Goal: Information Seeking & Learning: Learn about a topic

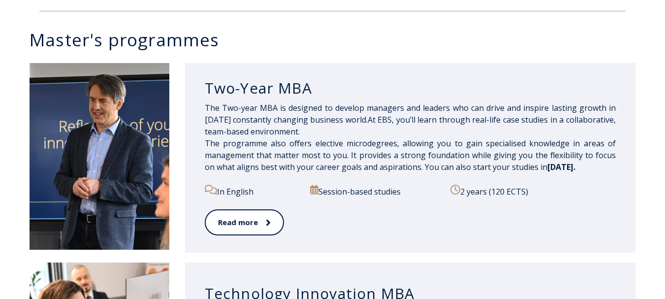
scroll to position [491, 0]
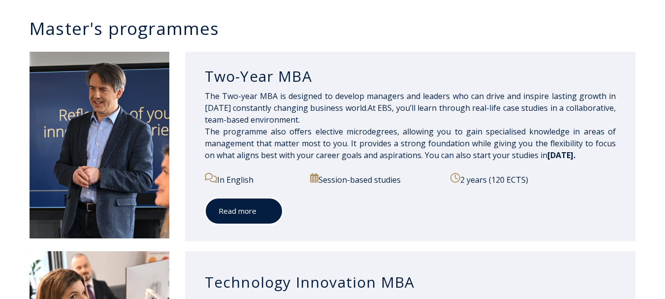
click at [268, 216] on link "Read more" at bounding box center [244, 210] width 78 height 27
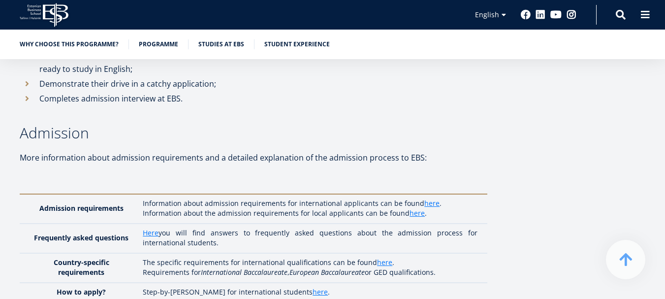
scroll to position [2608, 0]
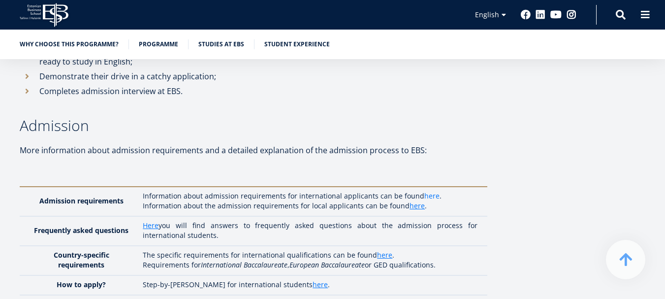
click at [430, 191] on link "here" at bounding box center [431, 196] width 15 height 10
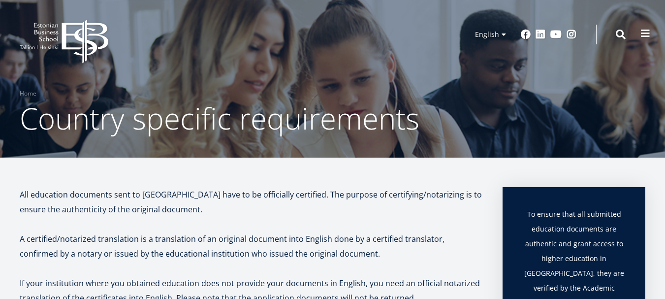
click at [646, 37] on span at bounding box center [645, 34] width 10 height 10
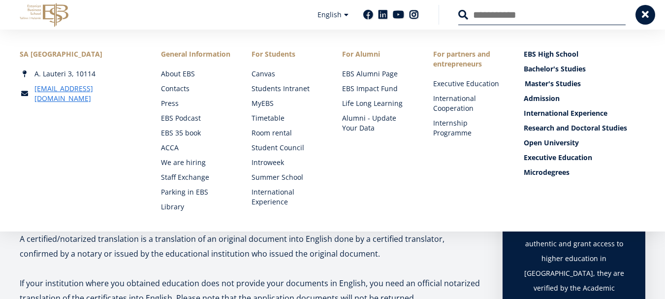
click at [543, 84] on link "Master's Studies" at bounding box center [585, 84] width 122 height 10
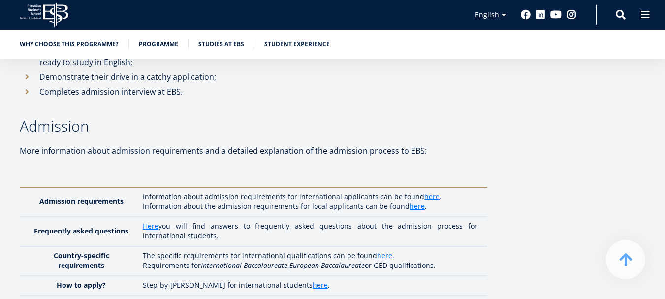
scroll to position [2608, 0]
click at [430, 191] on link "here" at bounding box center [431, 196] width 15 height 10
